Goal: Complete application form

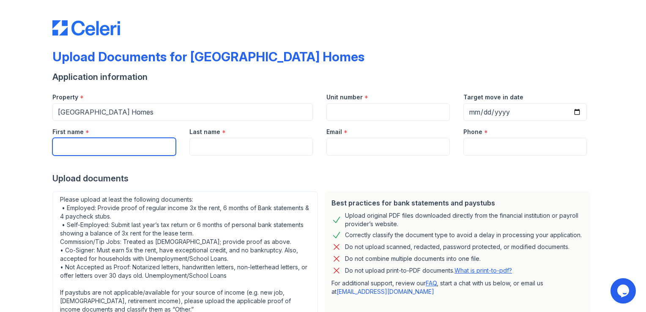
click at [73, 147] on input "First name" at bounding box center [114, 147] width 124 height 18
type input "[PERSON_NAME]"
type input "[EMAIL_ADDRESS][DOMAIN_NAME]"
type input "[PHONE_NUMBER]"
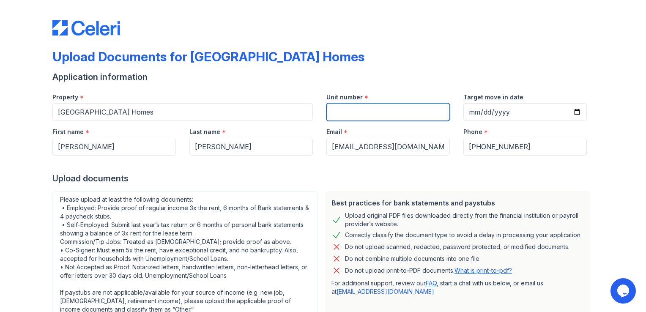
click at [368, 107] on input "Unit number" at bounding box center [389, 112] width 124 height 18
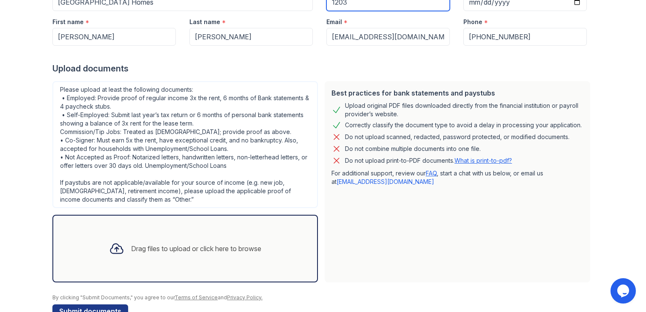
scroll to position [132, 0]
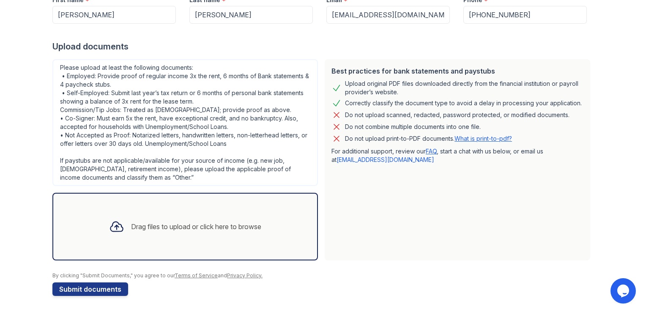
type input "1203"
click at [172, 229] on div "Drag files to upload or click here to browse" at bounding box center [196, 227] width 130 height 10
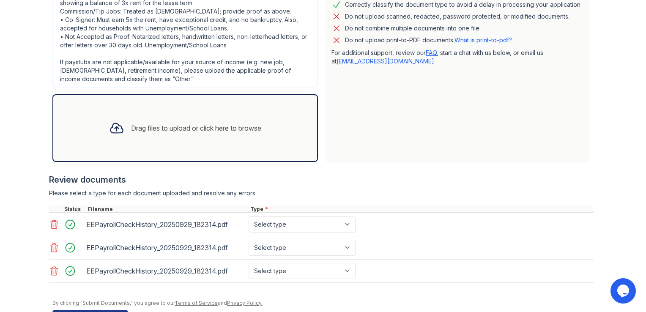
scroll to position [238, 0]
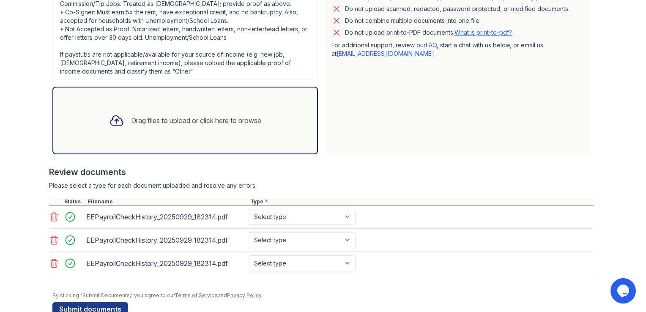
click at [52, 261] on icon at bounding box center [54, 263] width 10 height 10
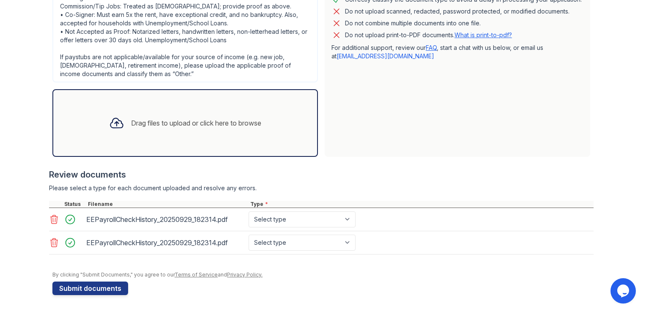
scroll to position [234, 0]
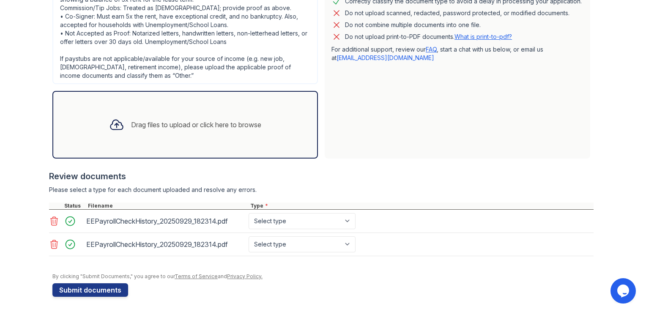
click at [51, 245] on icon at bounding box center [54, 244] width 7 height 8
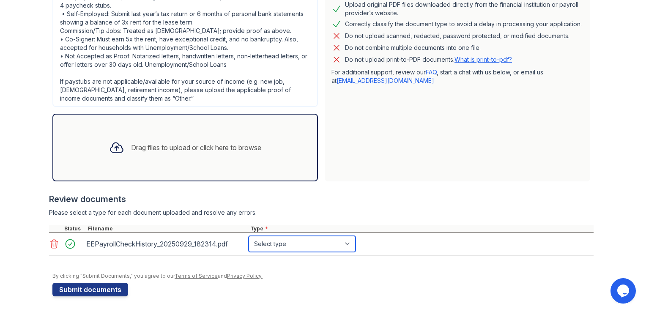
click at [347, 242] on select "Select type Paystub Bank Statement Offer Letter Tax Documents Benefit Award Let…" at bounding box center [302, 244] width 107 height 16
select select "bank_statement"
click at [249, 236] on select "Select type Paystub Bank Statement Offer Letter Tax Documents Benefit Award Let…" at bounding box center [302, 244] width 107 height 16
click at [104, 285] on button "Submit documents" at bounding box center [90, 290] width 76 height 14
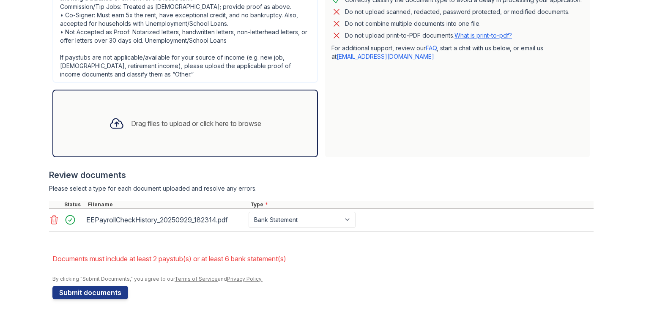
scroll to position [262, 0]
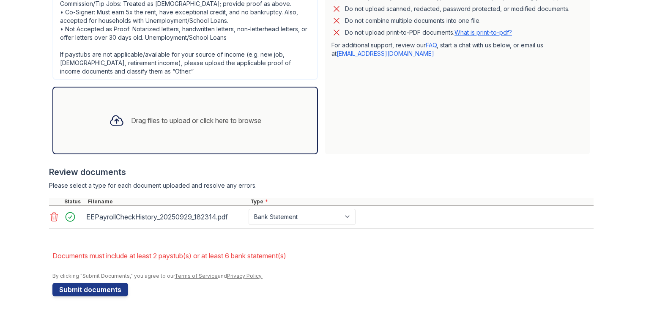
click at [259, 129] on div "Drag files to upload or click here to browse" at bounding box center [185, 120] width 166 height 29
